Goal: Task Accomplishment & Management: Manage account settings

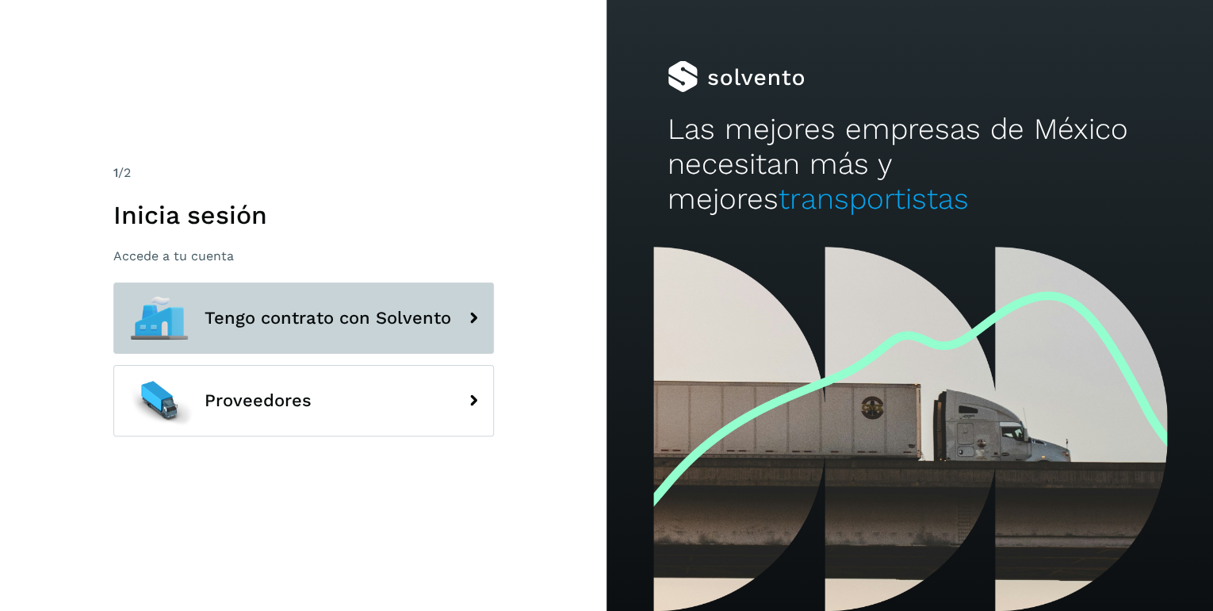
click at [431, 316] on span "Tengo contrato con Solvento" at bounding box center [328, 317] width 247 height 19
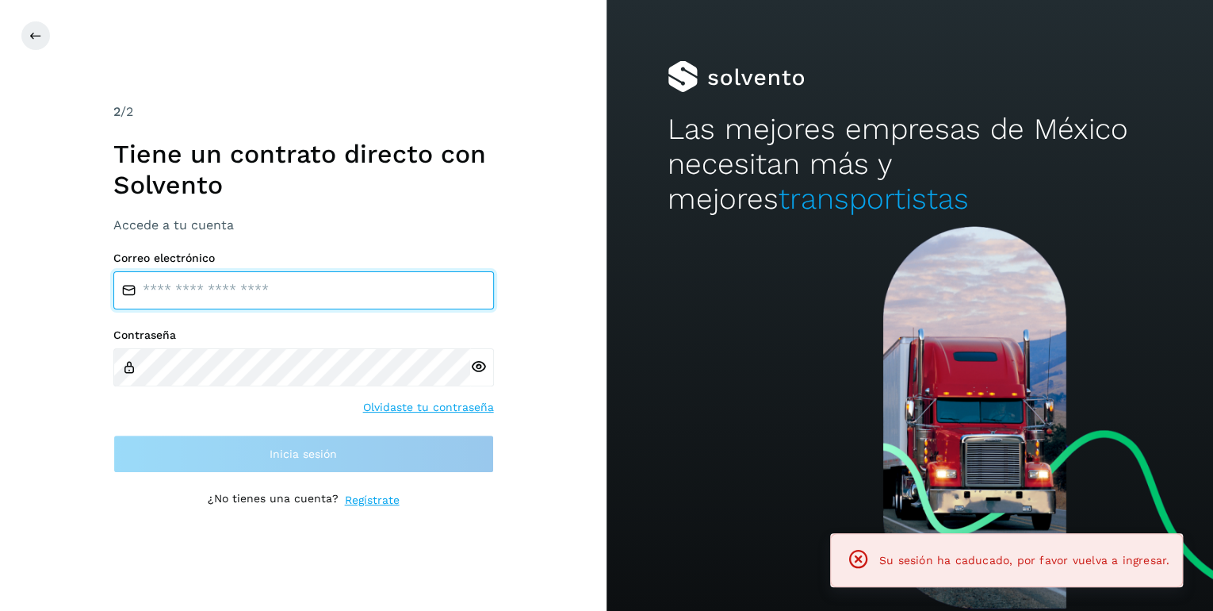
type input "**********"
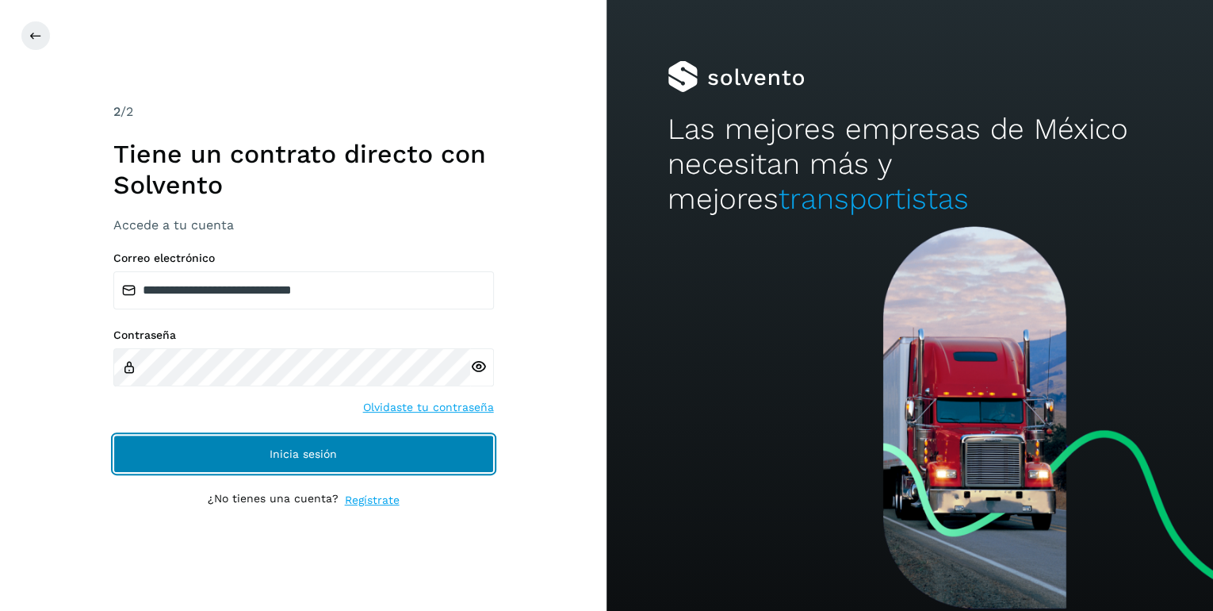
click at [328, 456] on span "Inicia sesión" at bounding box center [303, 453] width 67 height 11
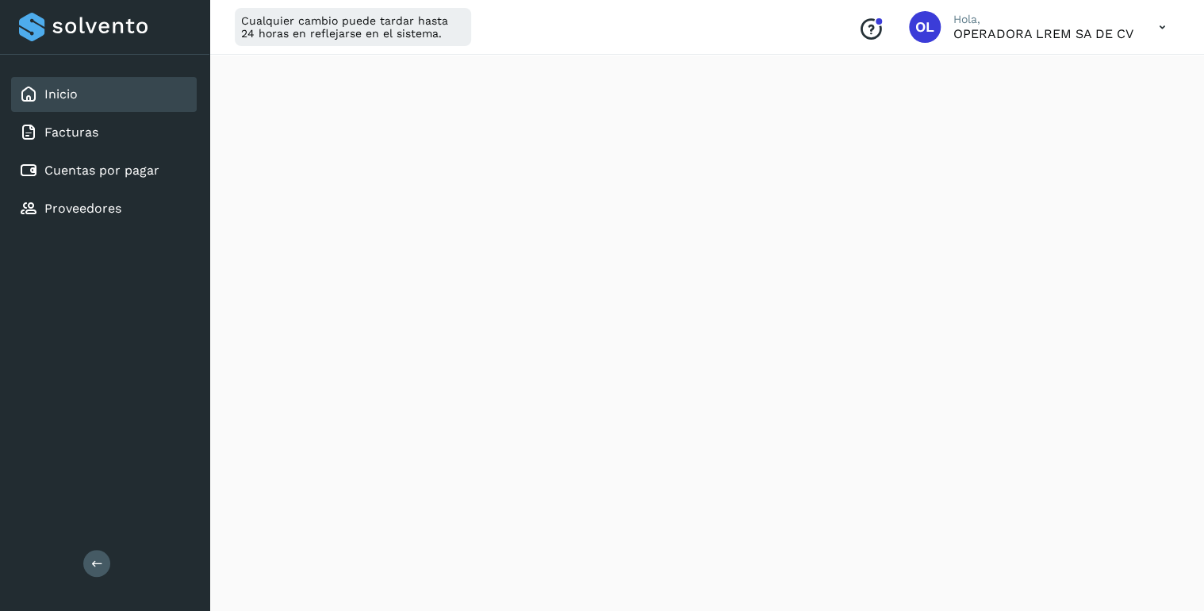
scroll to position [317, 0]
